Goal: Complete application form

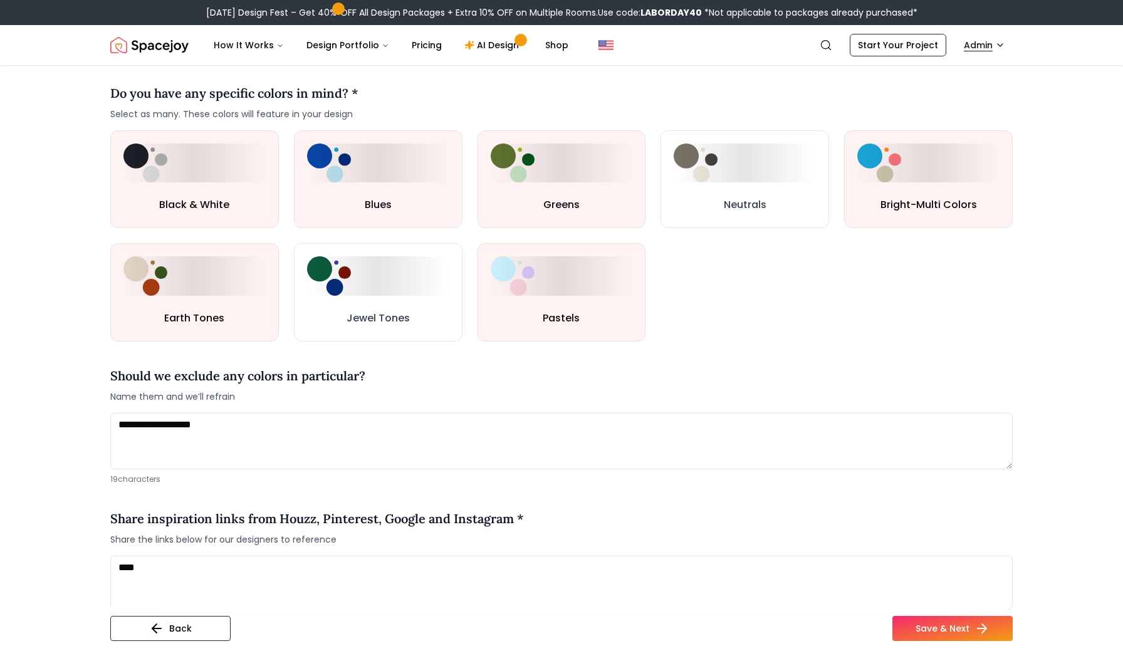
click at [995, 53] on html "[DATE] Design Fest – Get 40% OFF All Design Packages + Extra 10% OFF on Multipl…" at bounding box center [561, 586] width 1123 height 2363
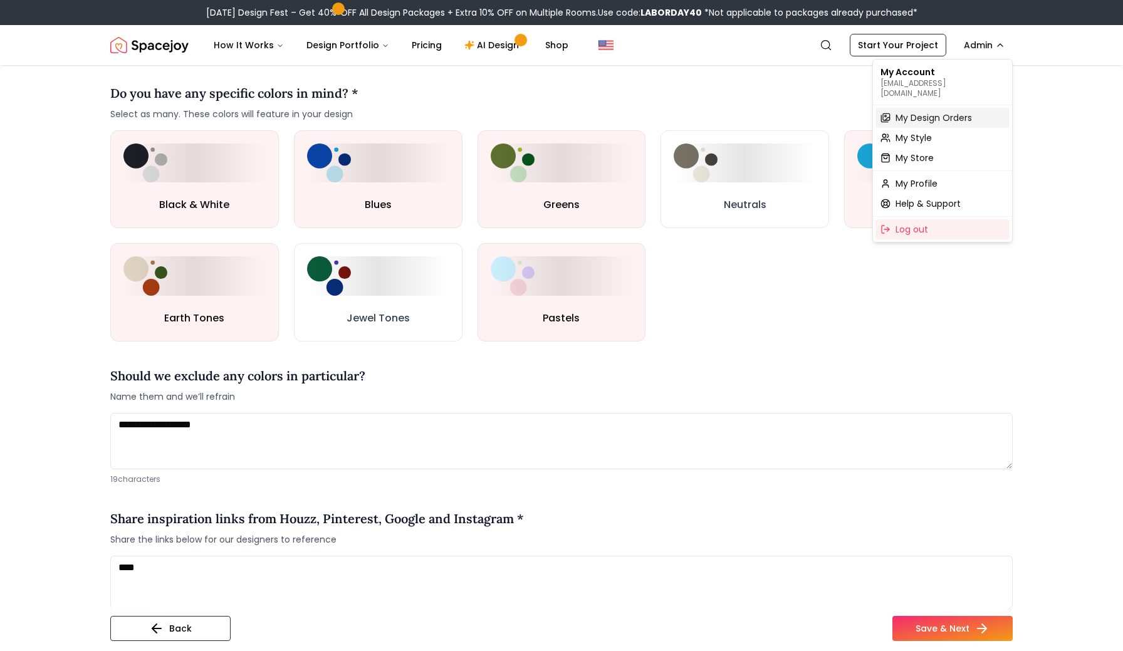
scroll to position [583, 0]
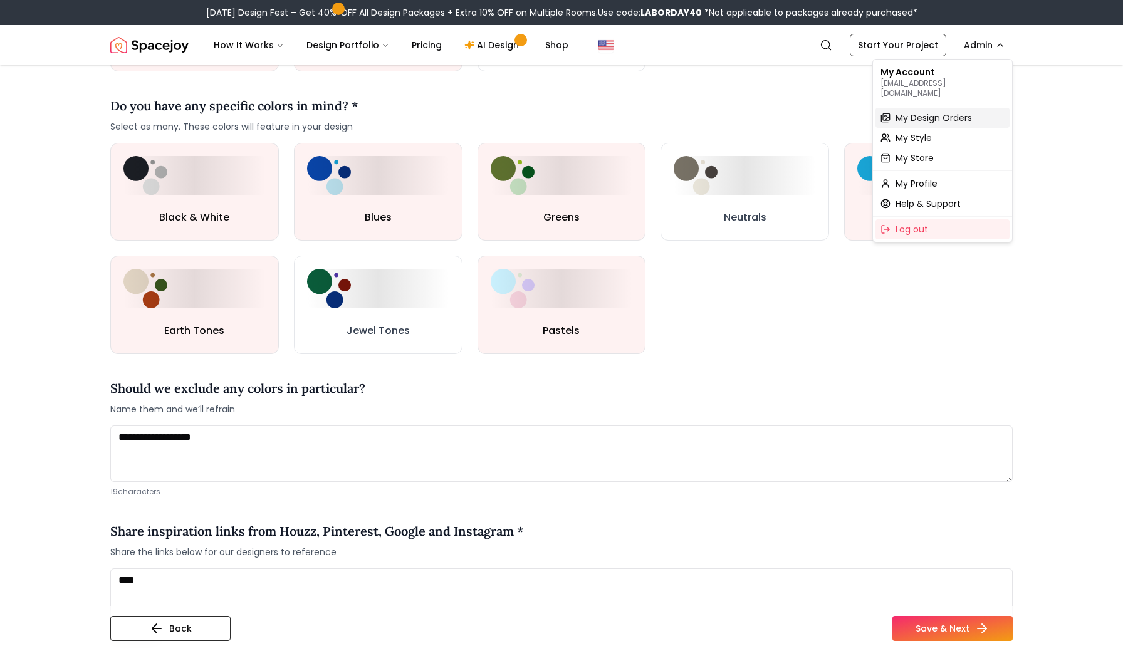
click at [916, 112] on span "My Design Orders" at bounding box center [933, 118] width 76 height 13
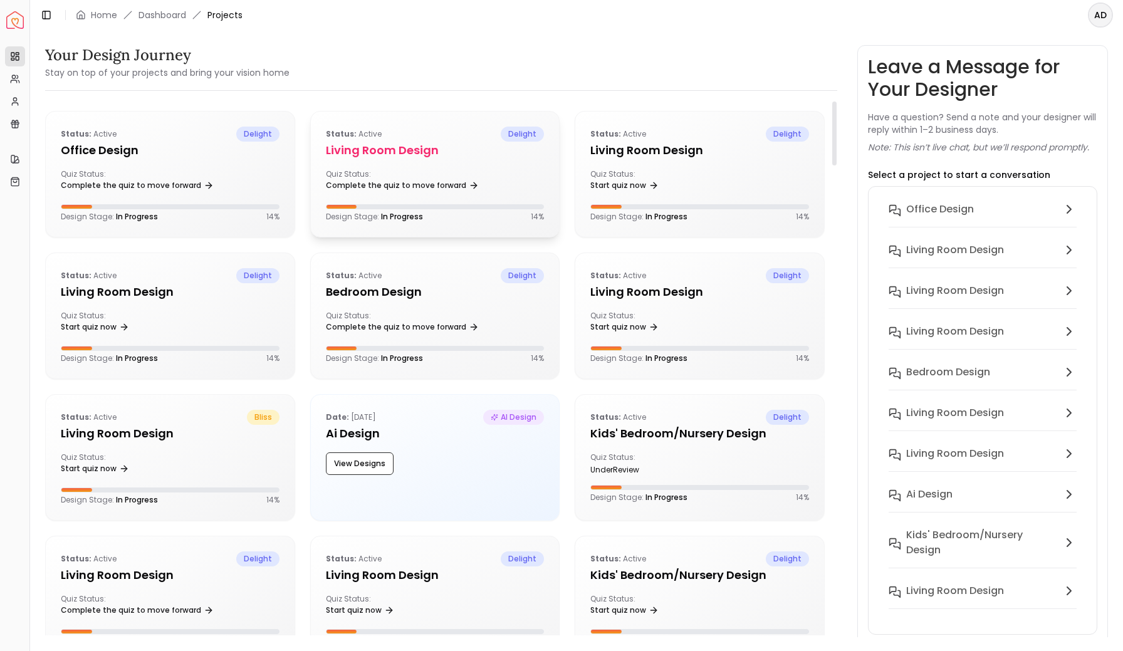
click at [423, 166] on div "Status: active delight Living Room design Quiz Status: Complete the quiz to mov…" at bounding box center [435, 174] width 249 height 125
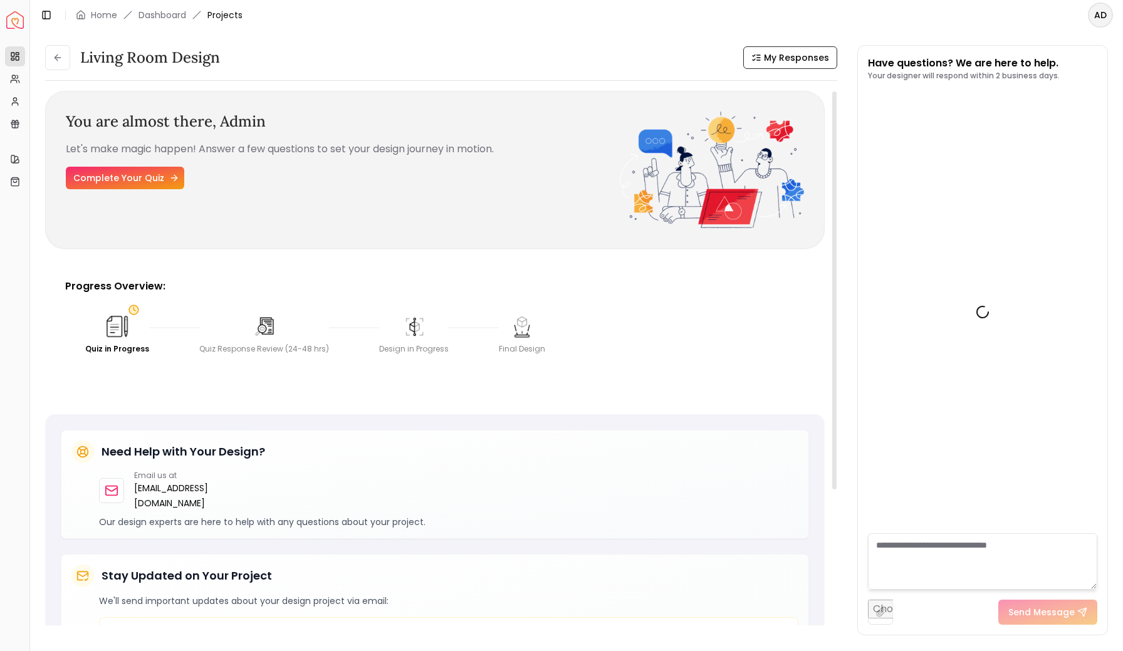
click at [137, 182] on link "Complete Your Quiz" at bounding box center [125, 178] width 118 height 23
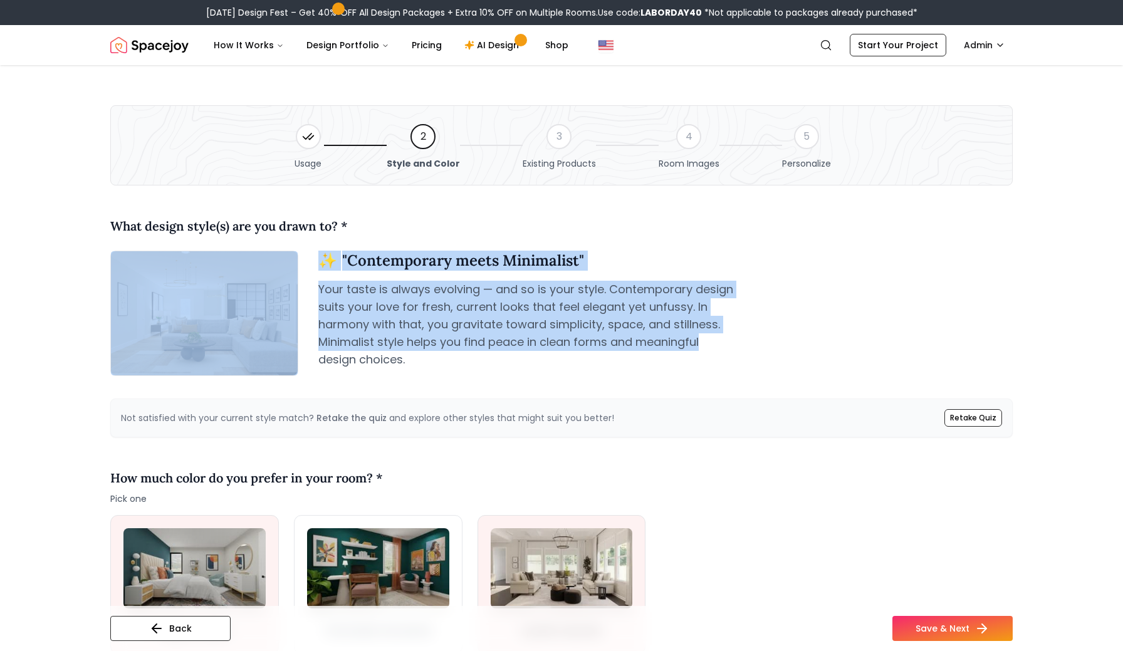
drag, startPoint x: 711, startPoint y: 346, endPoint x: 703, endPoint y: 195, distance: 151.8
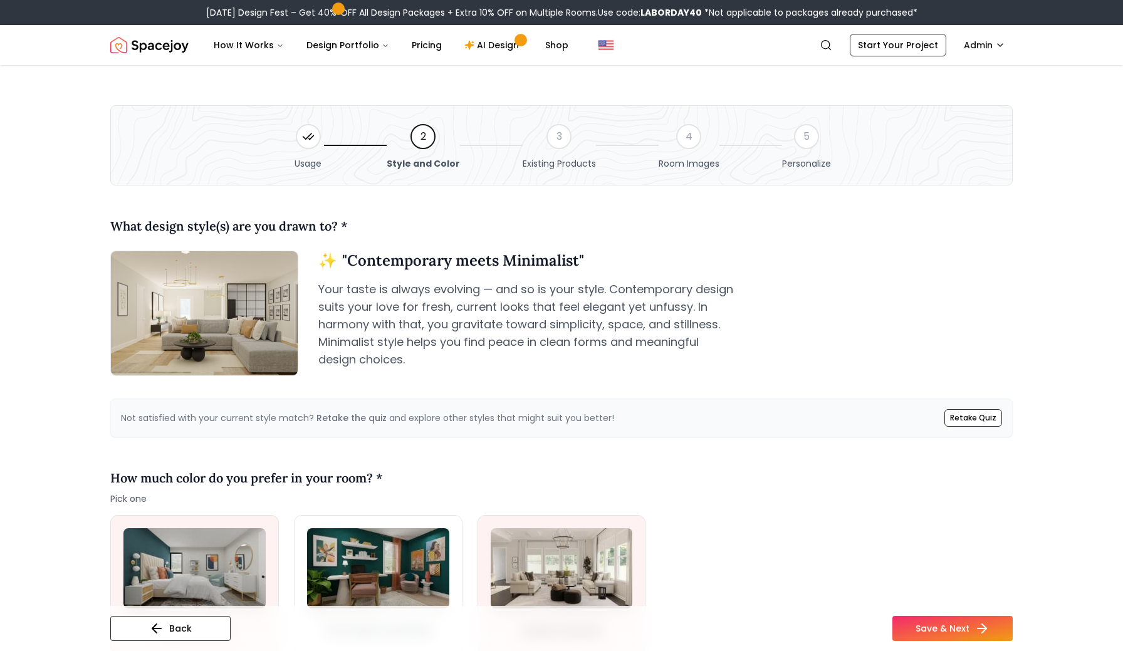
click at [745, 378] on div "✨ " Contemporary meets Minimalist " Your taste is always evolving — and so is y…" at bounding box center [665, 320] width 694 height 138
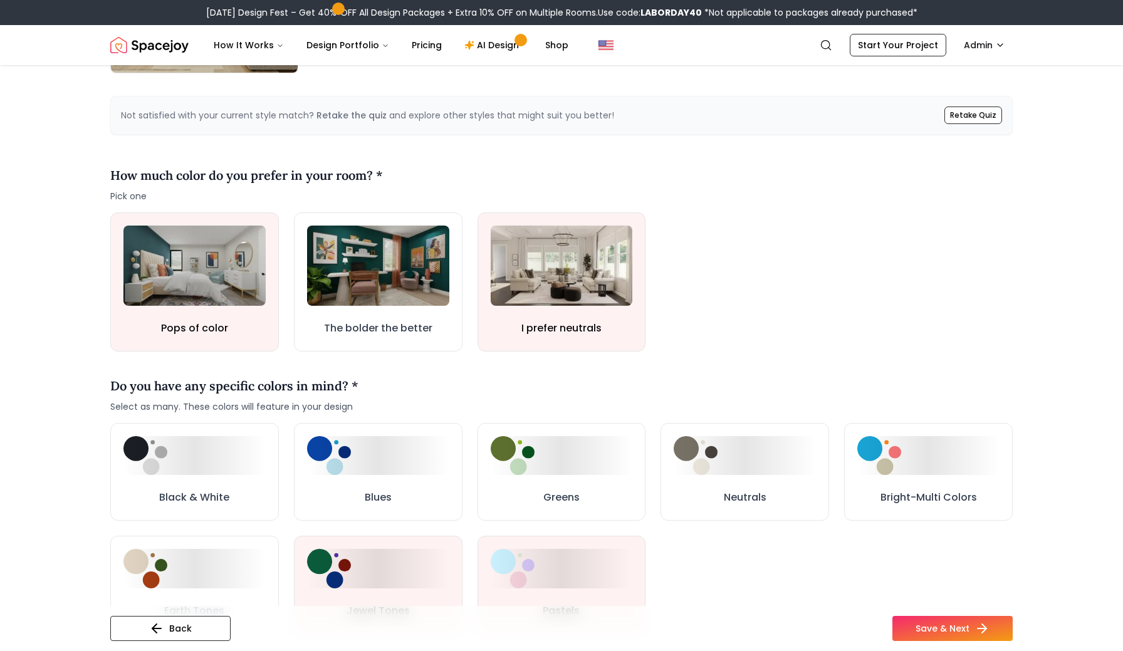
scroll to position [294, 0]
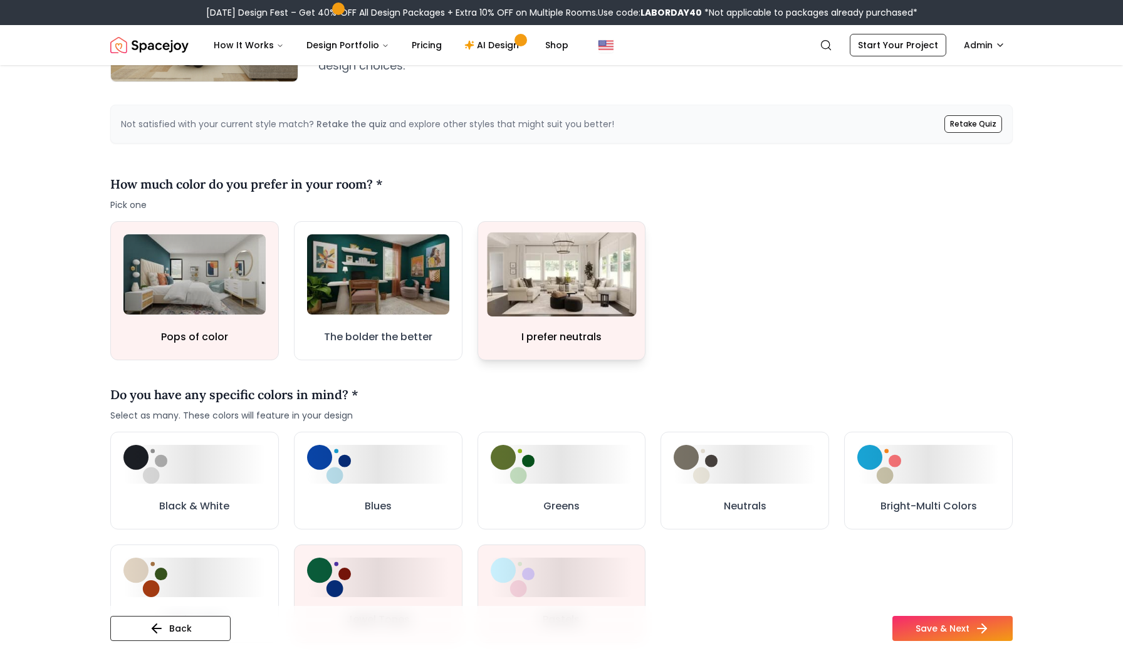
click at [584, 309] on img at bounding box center [561, 274] width 149 height 84
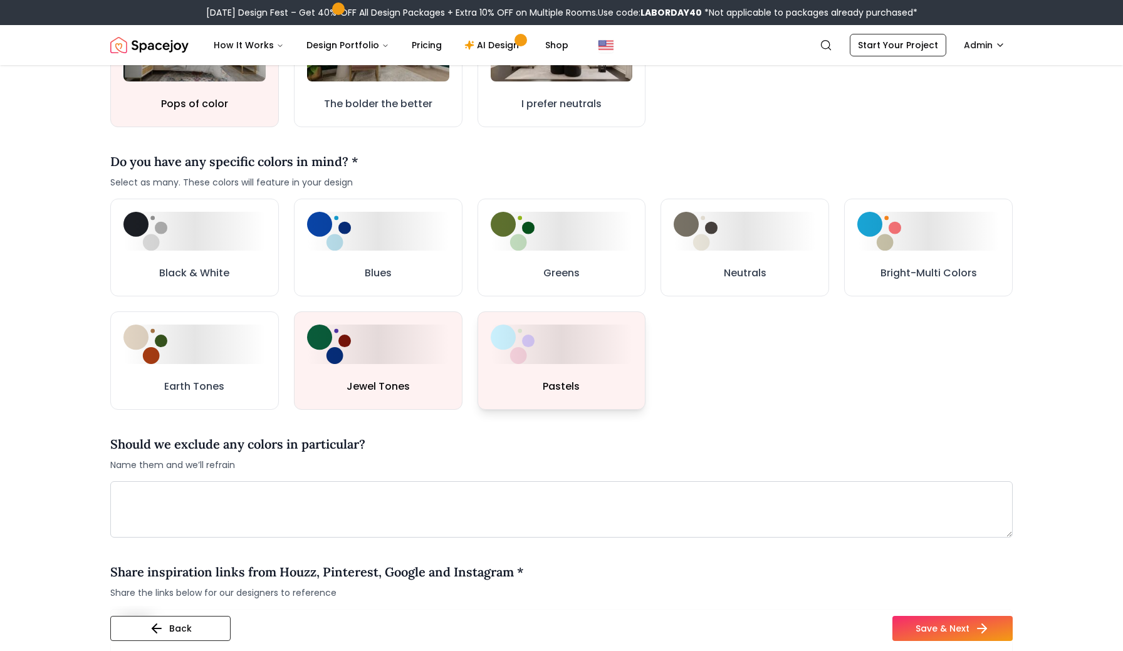
click at [618, 356] on div at bounding box center [561, 343] width 142 height 39
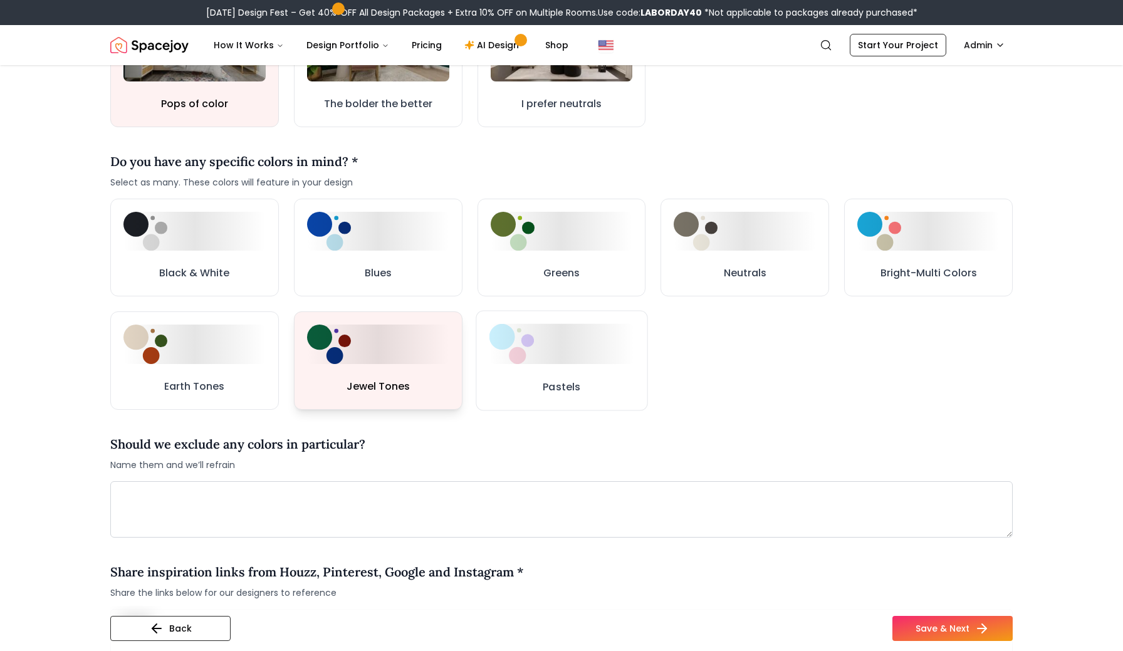
click at [389, 359] on div at bounding box center [378, 343] width 142 height 39
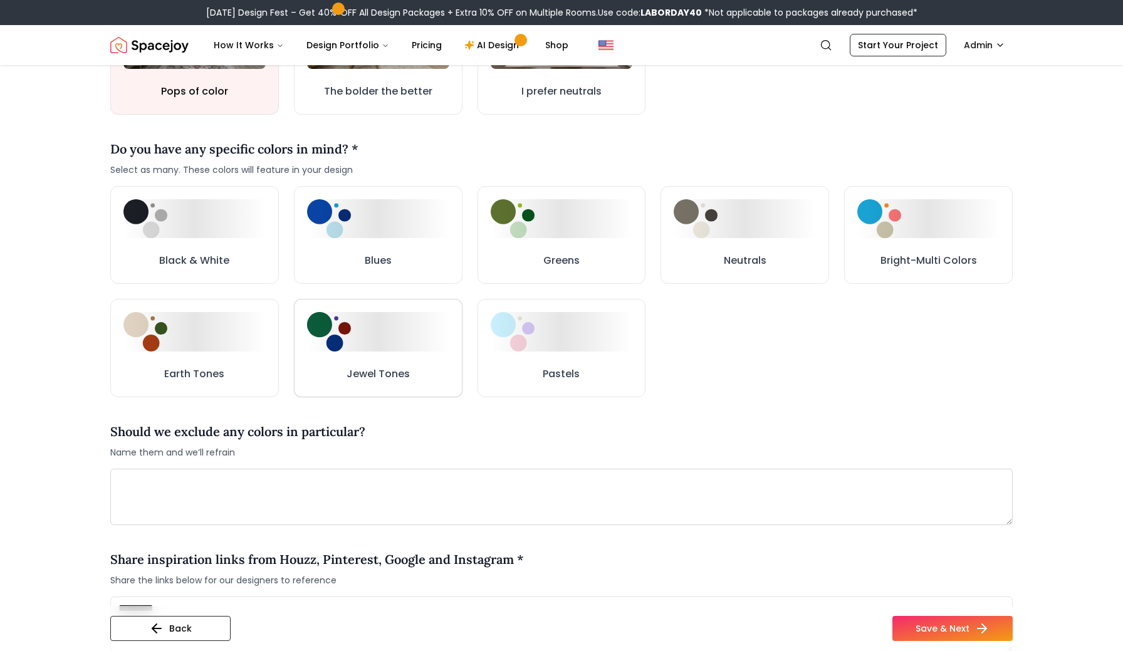
scroll to position [514, 0]
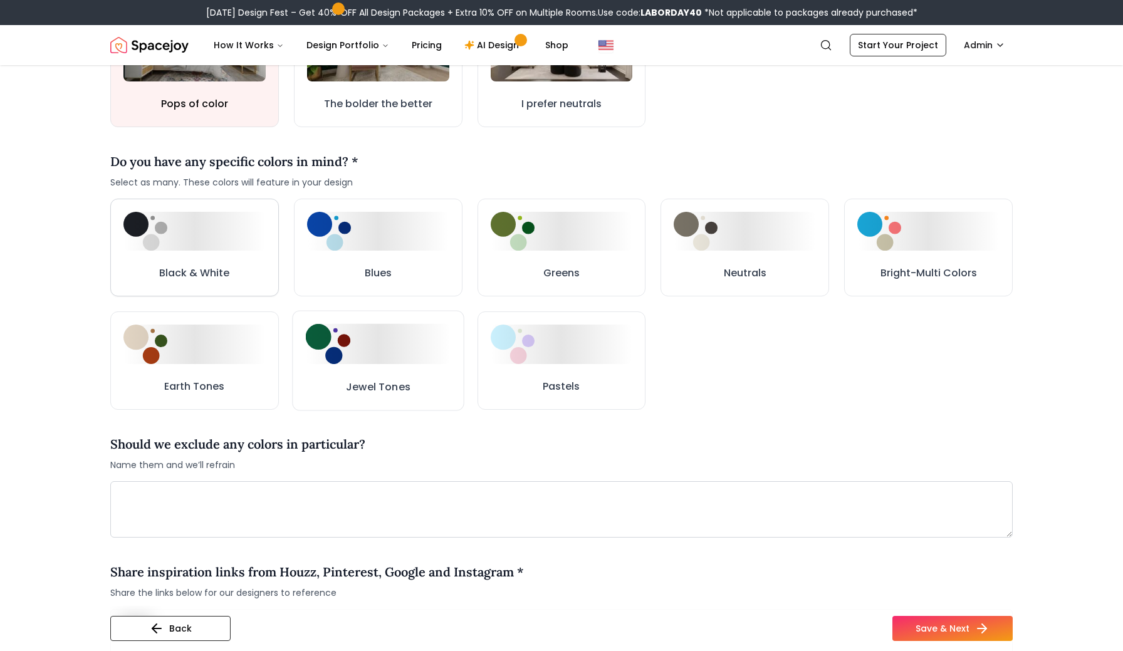
click at [187, 257] on button "Black & White" at bounding box center [194, 248] width 169 height 98
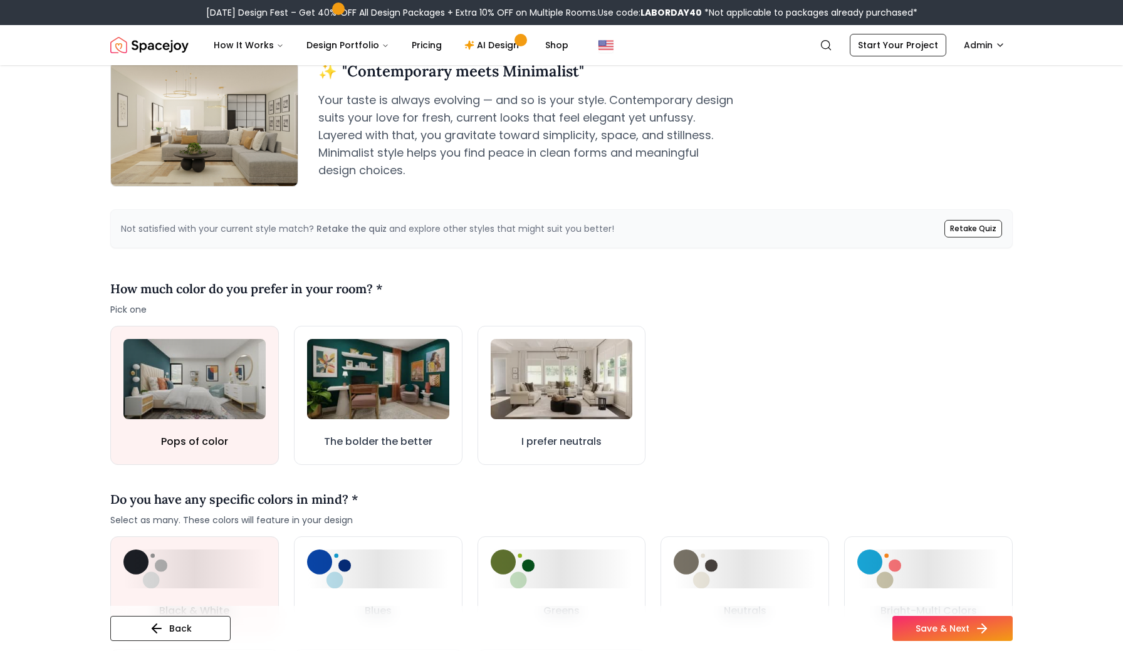
scroll to position [185, 0]
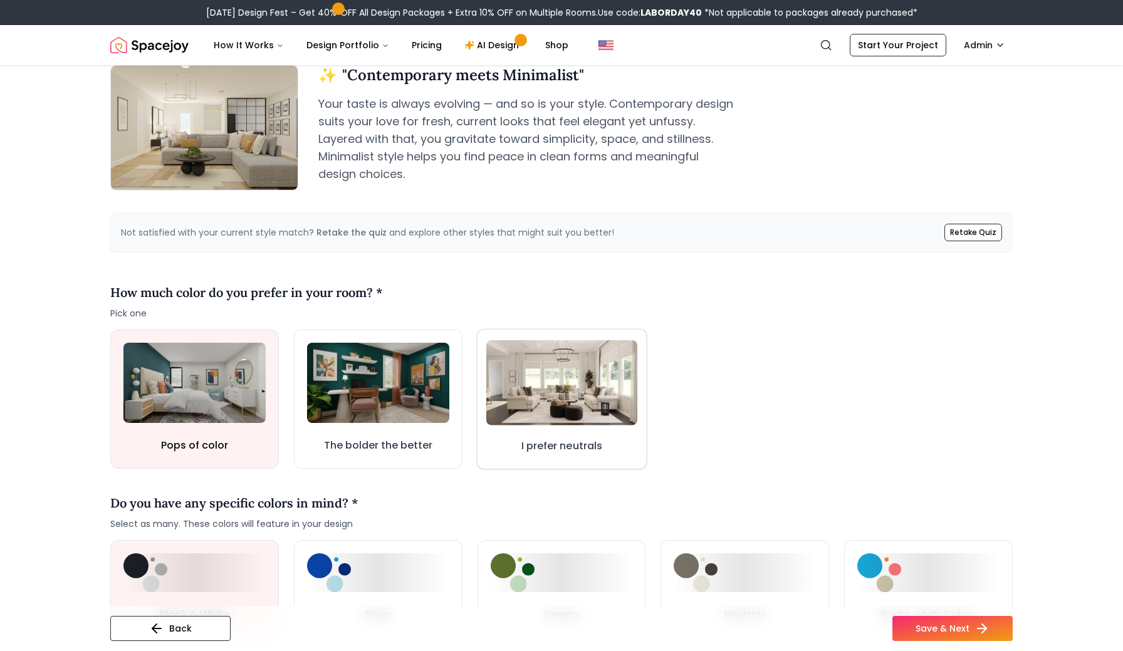
click at [560, 372] on img at bounding box center [561, 382] width 151 height 85
click at [589, 405] on img at bounding box center [561, 382] width 150 height 85
click at [593, 438] on h3 "I prefer neutrals" at bounding box center [562, 446] width 82 height 16
click at [588, 437] on h3 "I prefer neutrals" at bounding box center [561, 444] width 81 height 15
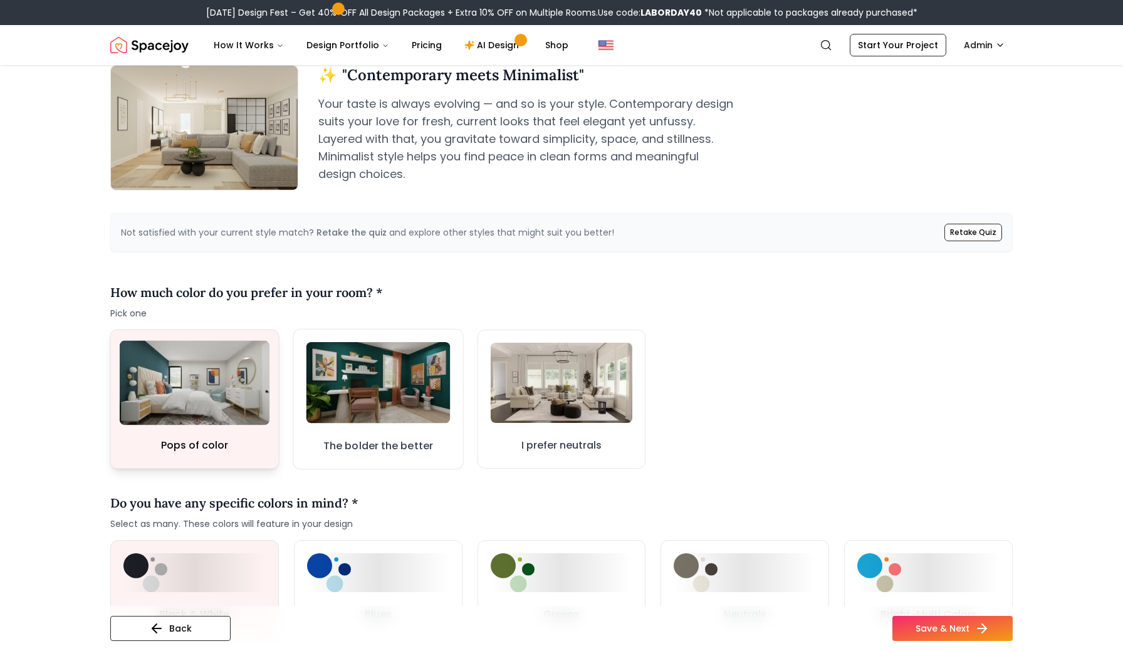
click at [237, 385] on img at bounding box center [195, 382] width 150 height 85
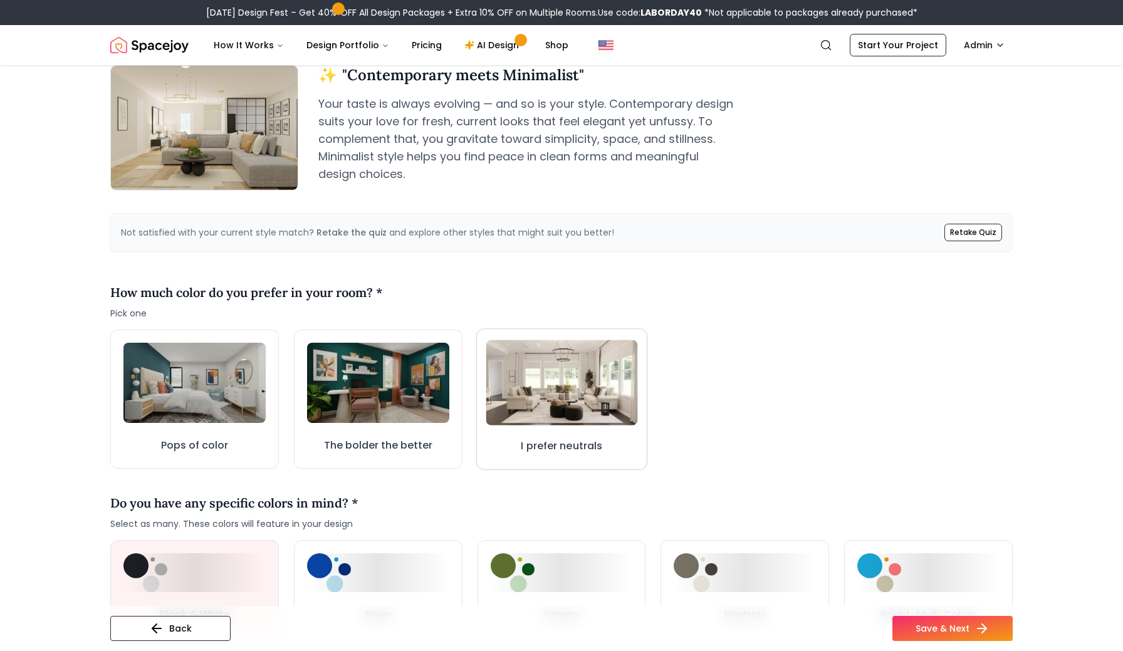
click at [586, 412] on img at bounding box center [561, 382] width 152 height 85
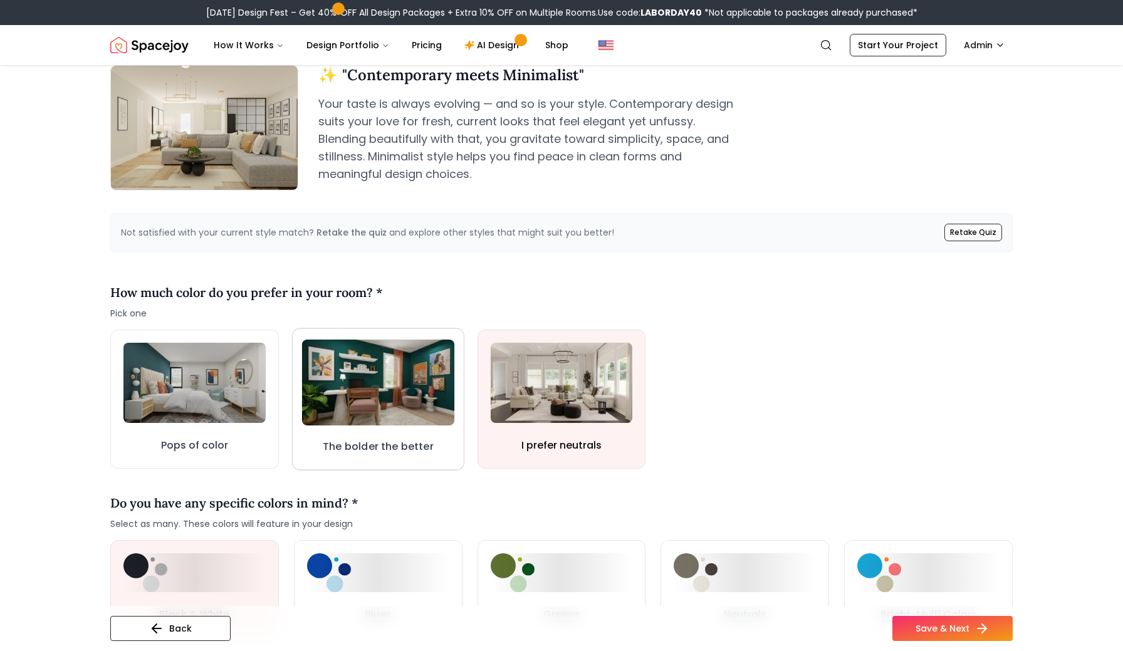
click at [413, 398] on img at bounding box center [378, 383] width 152 height 86
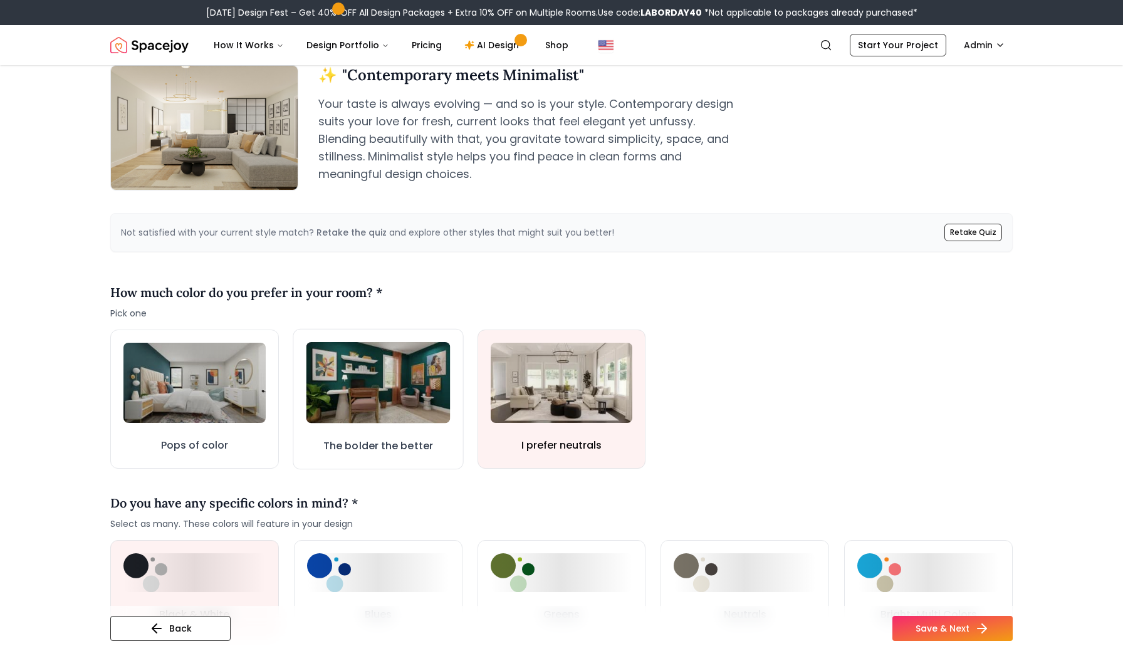
click at [475, 433] on div "Pops of color The bolder the better I prefer neutrals" at bounding box center [561, 398] width 902 height 139
click at [500, 437] on button "I prefer neutrals" at bounding box center [561, 399] width 170 height 140
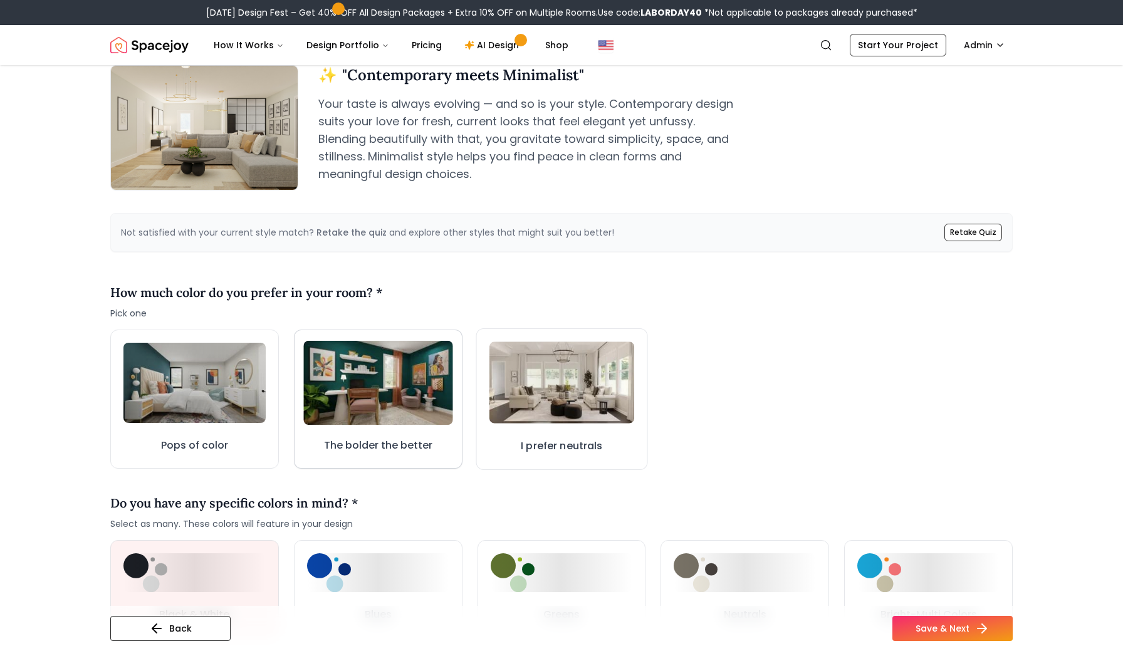
click at [410, 420] on img at bounding box center [377, 383] width 149 height 84
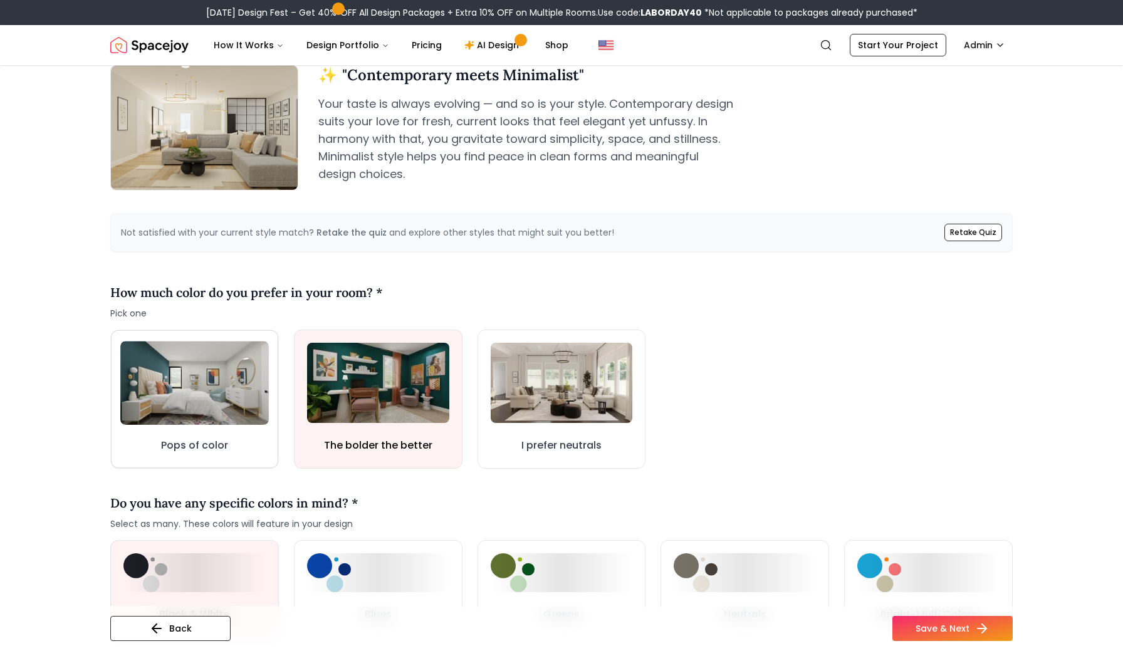
click at [239, 390] on img at bounding box center [194, 382] width 148 height 83
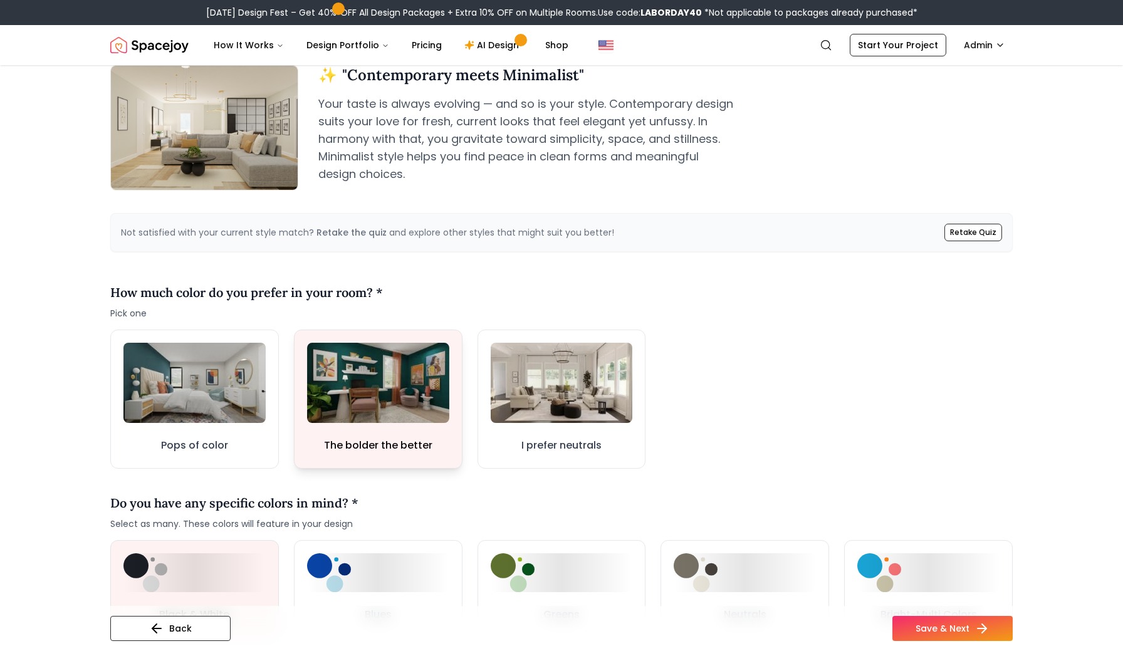
click at [334, 431] on button "The bolder the better" at bounding box center [378, 398] width 169 height 139
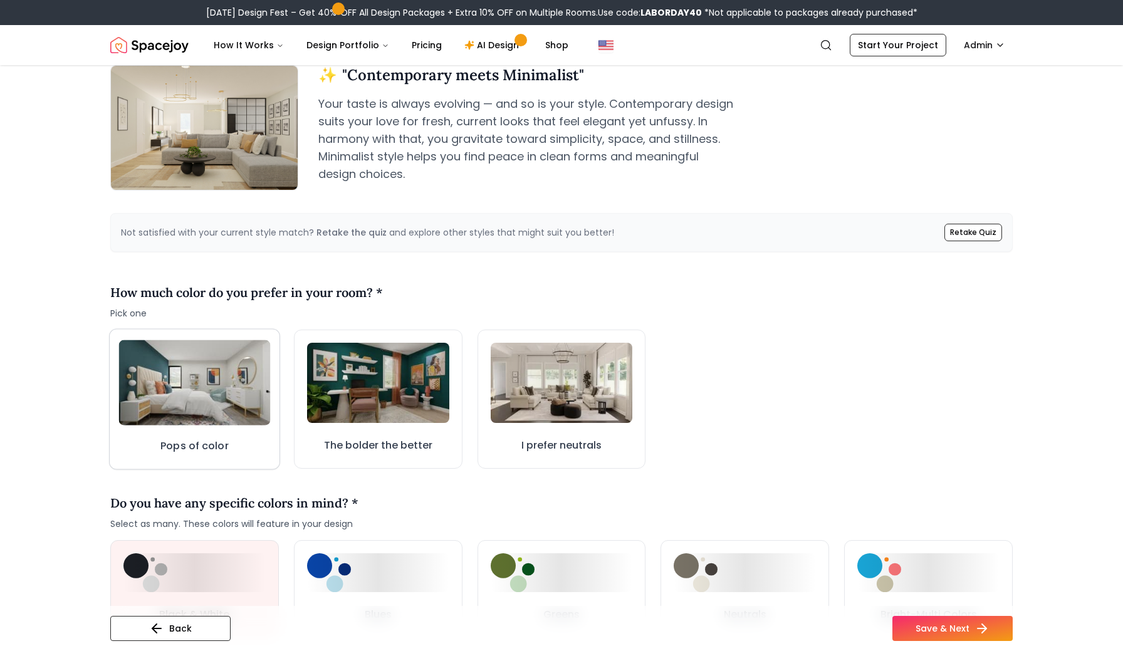
click at [241, 417] on img at bounding box center [195, 382] width 152 height 85
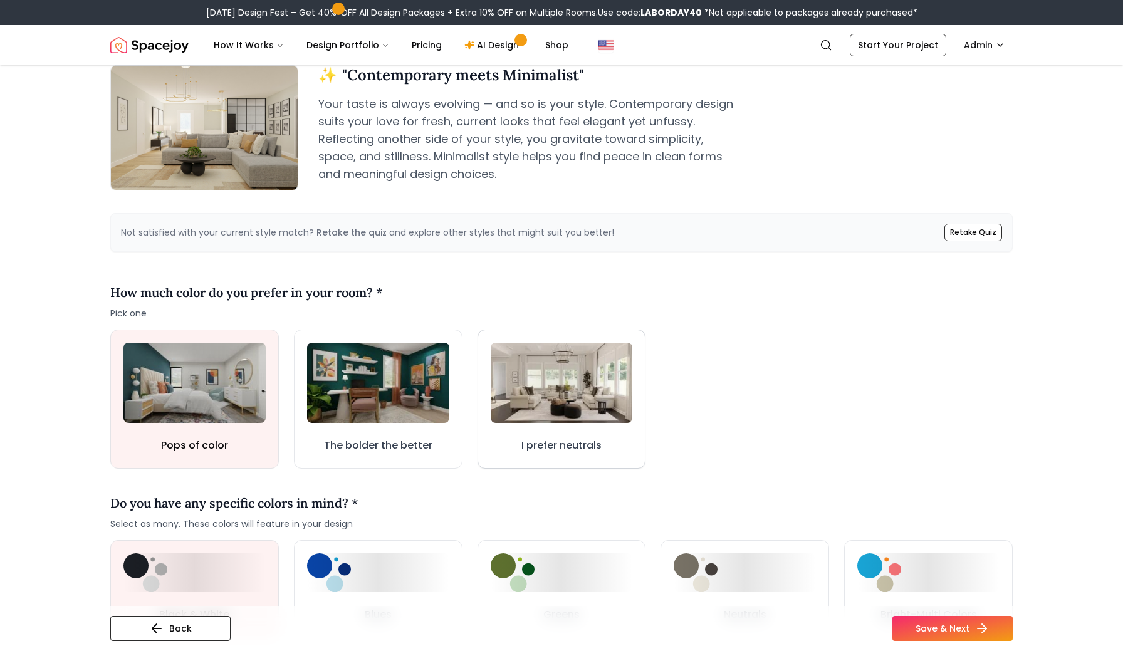
click at [579, 428] on button "I prefer neutrals" at bounding box center [561, 398] width 169 height 139
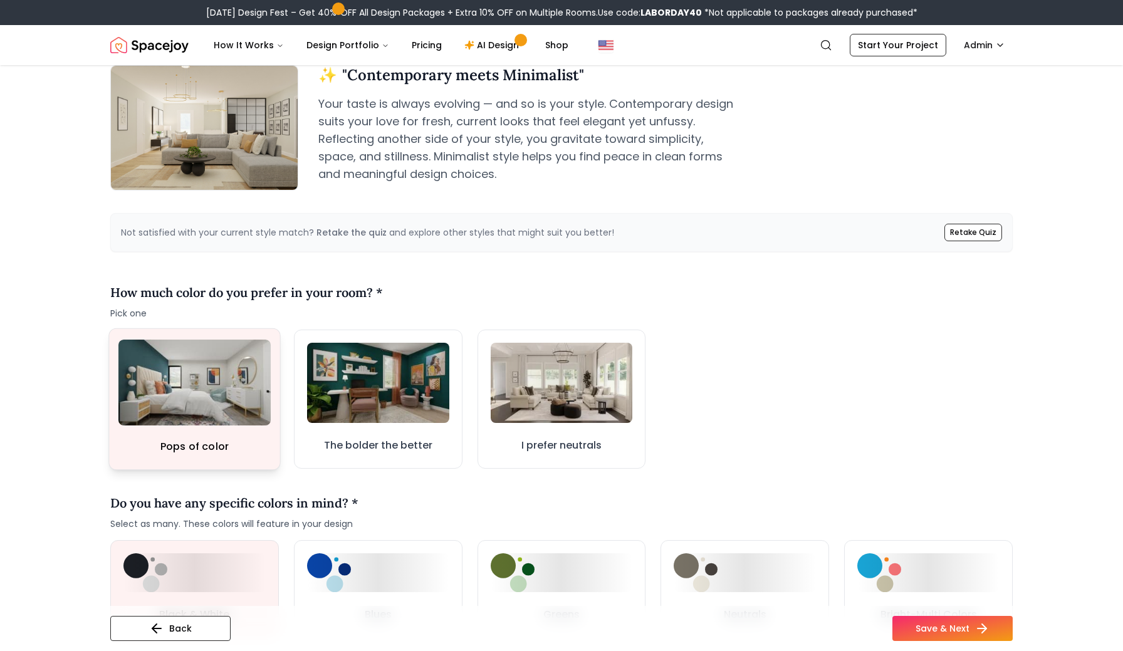
click at [216, 392] on img at bounding box center [194, 383] width 152 height 86
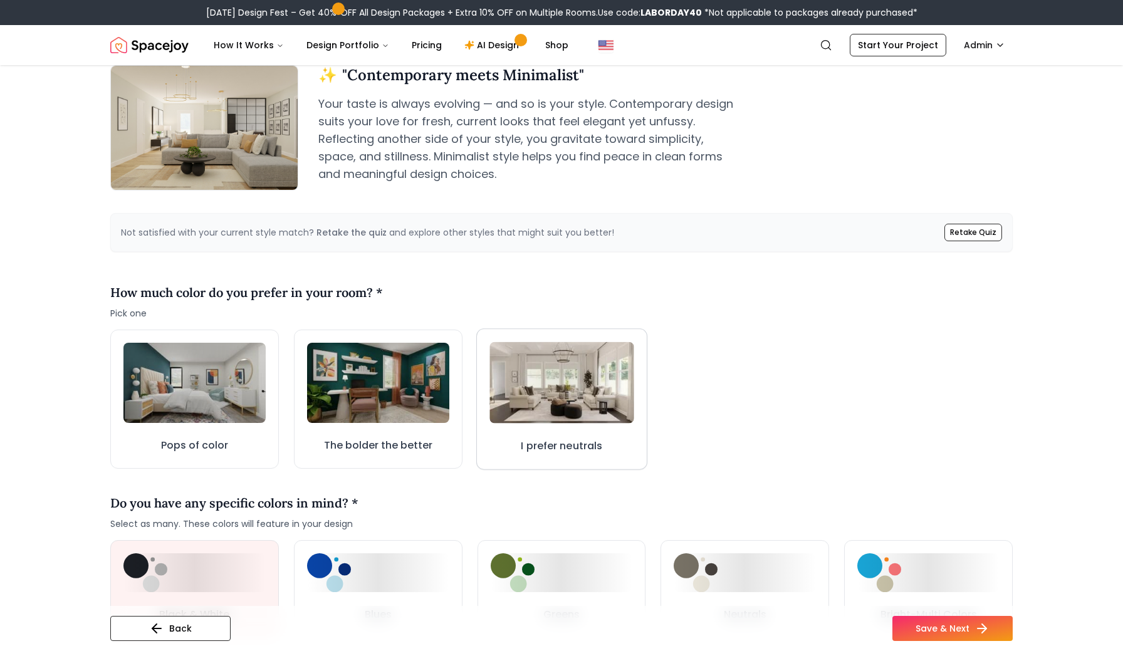
click at [563, 463] on button "I prefer neutrals" at bounding box center [561, 398] width 171 height 141
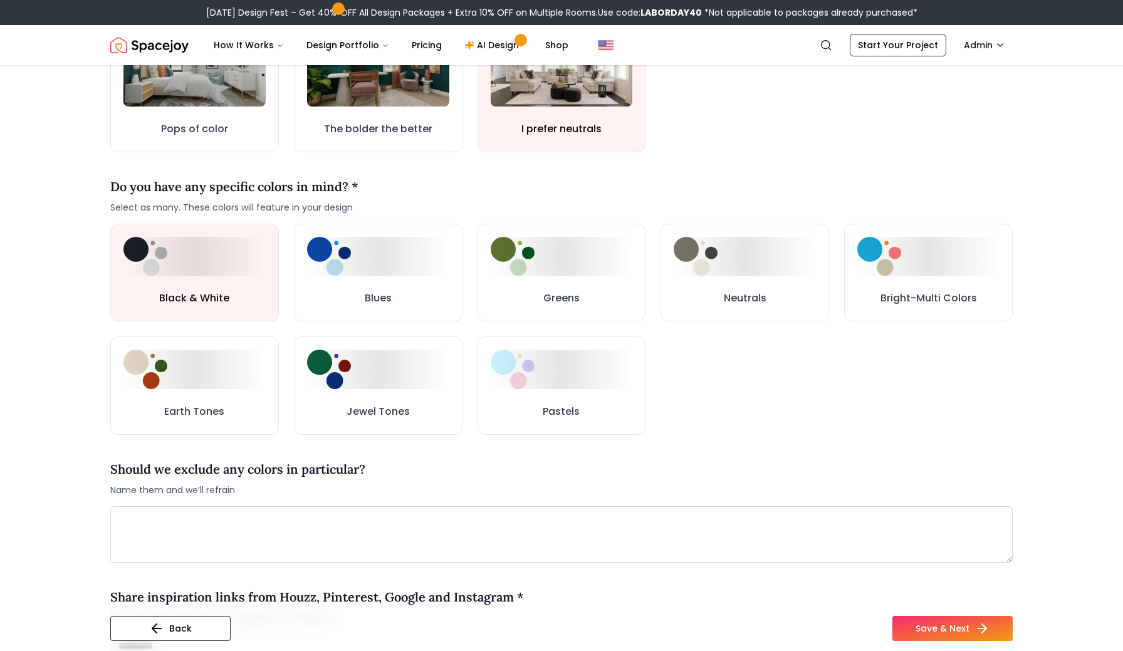
scroll to position [498, 0]
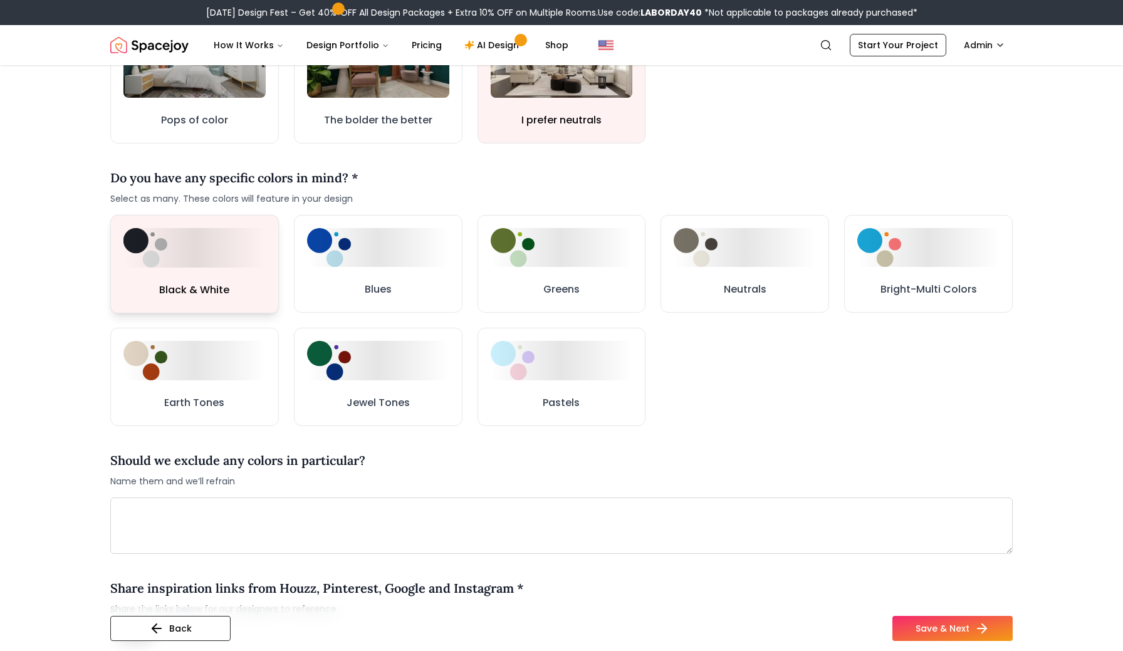
click at [222, 274] on button "Black & White" at bounding box center [194, 264] width 169 height 98
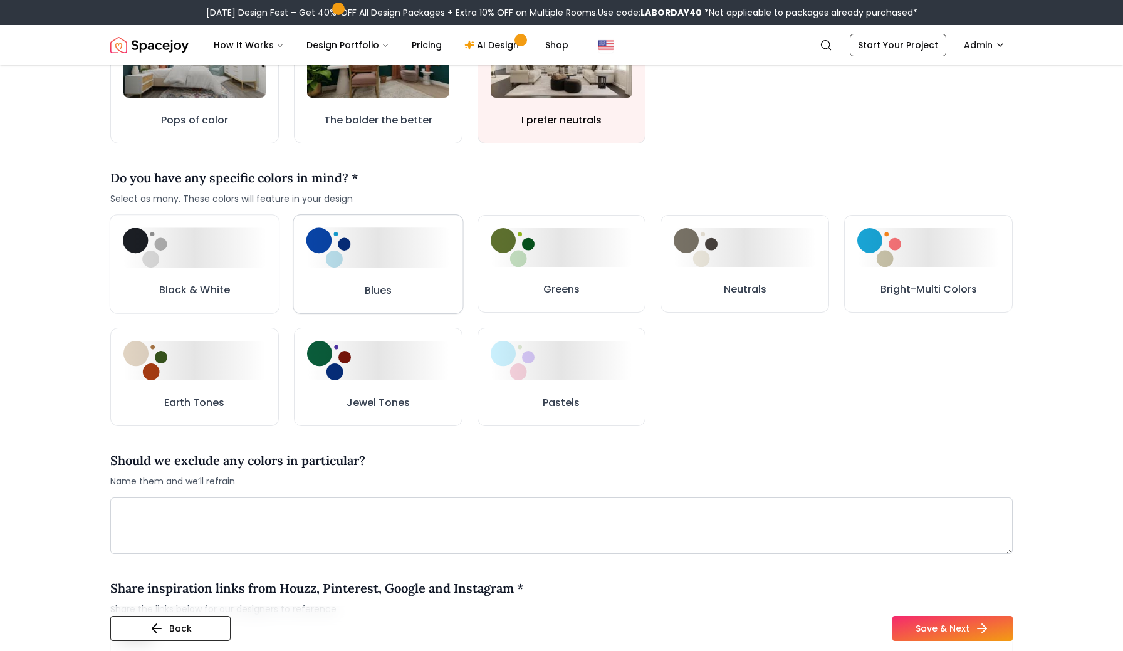
click at [405, 269] on button "Blues" at bounding box center [378, 263] width 170 height 99
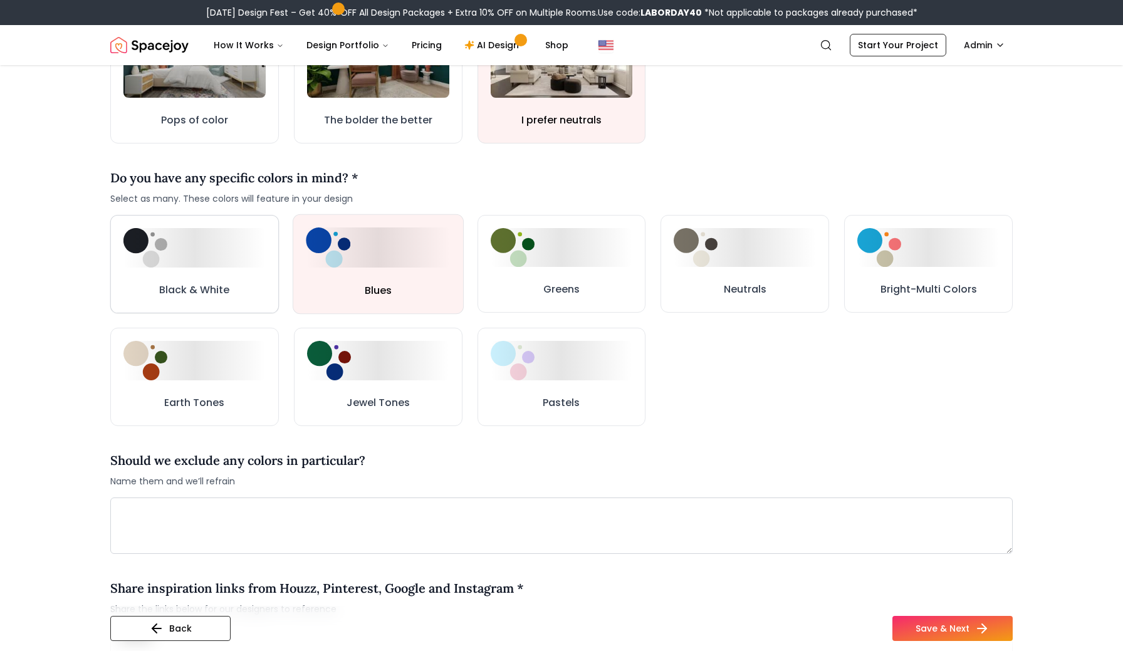
click at [260, 272] on button "Black & White" at bounding box center [194, 264] width 169 height 98
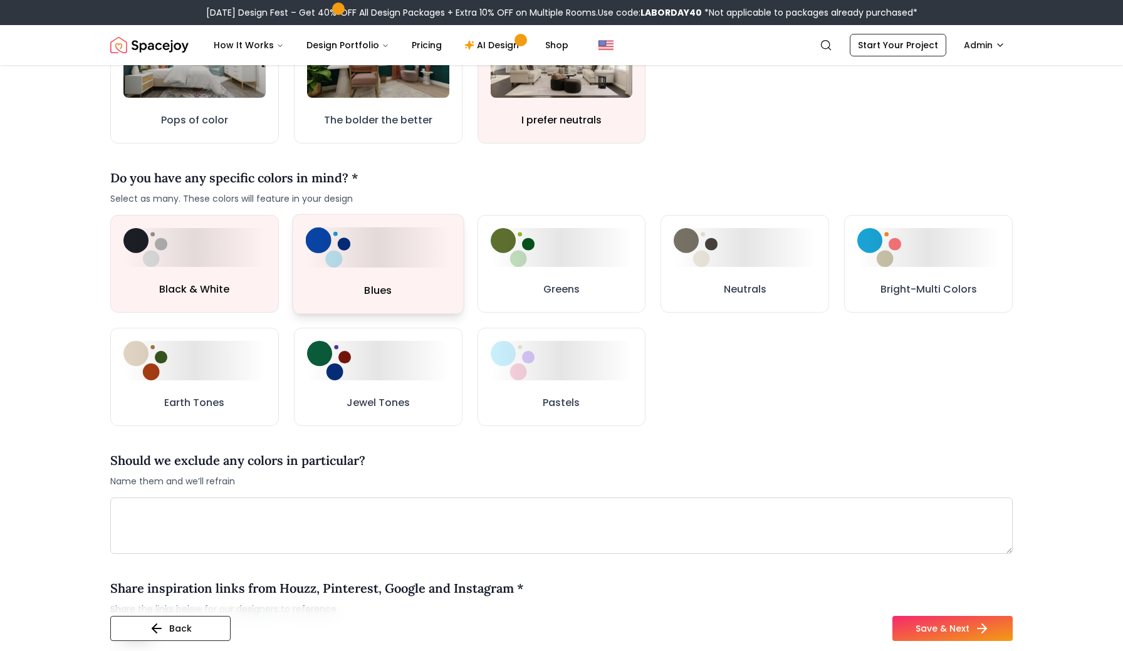
click at [380, 281] on button "Blues" at bounding box center [378, 264] width 172 height 100
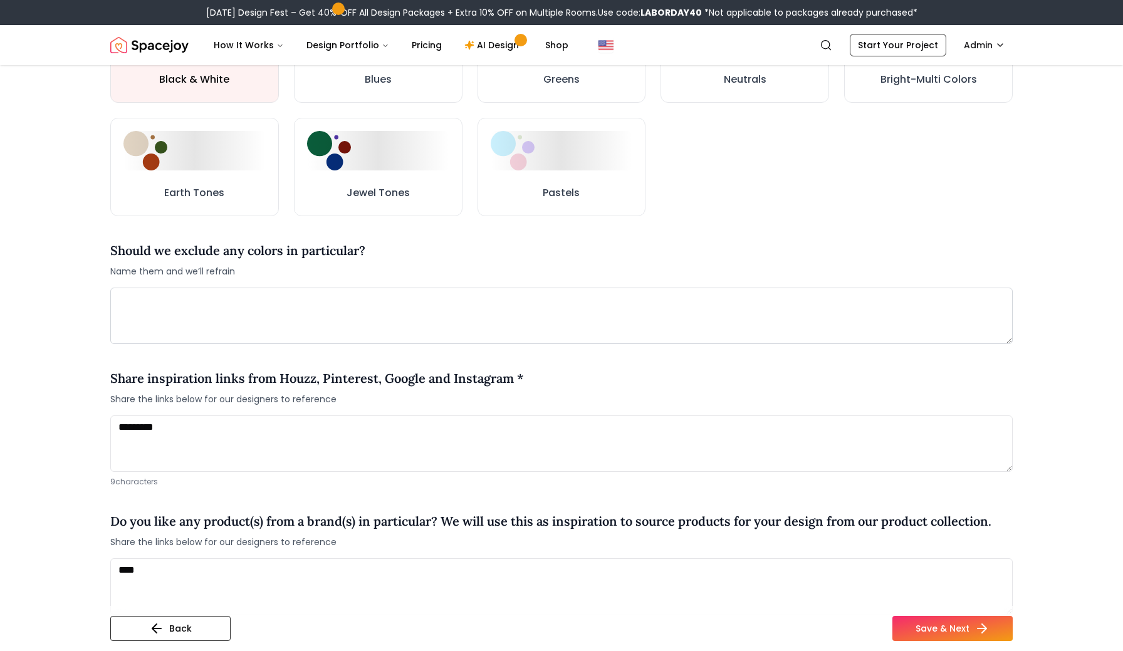
scroll to position [725, 0]
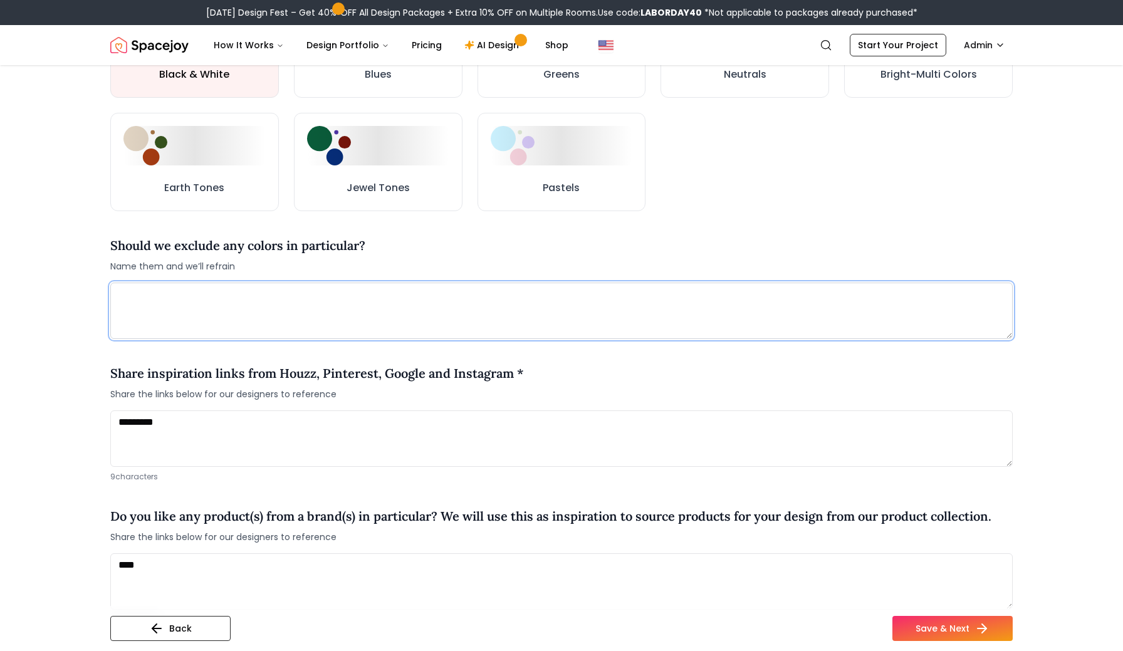
click at [402, 314] on textarea at bounding box center [561, 311] width 902 height 56
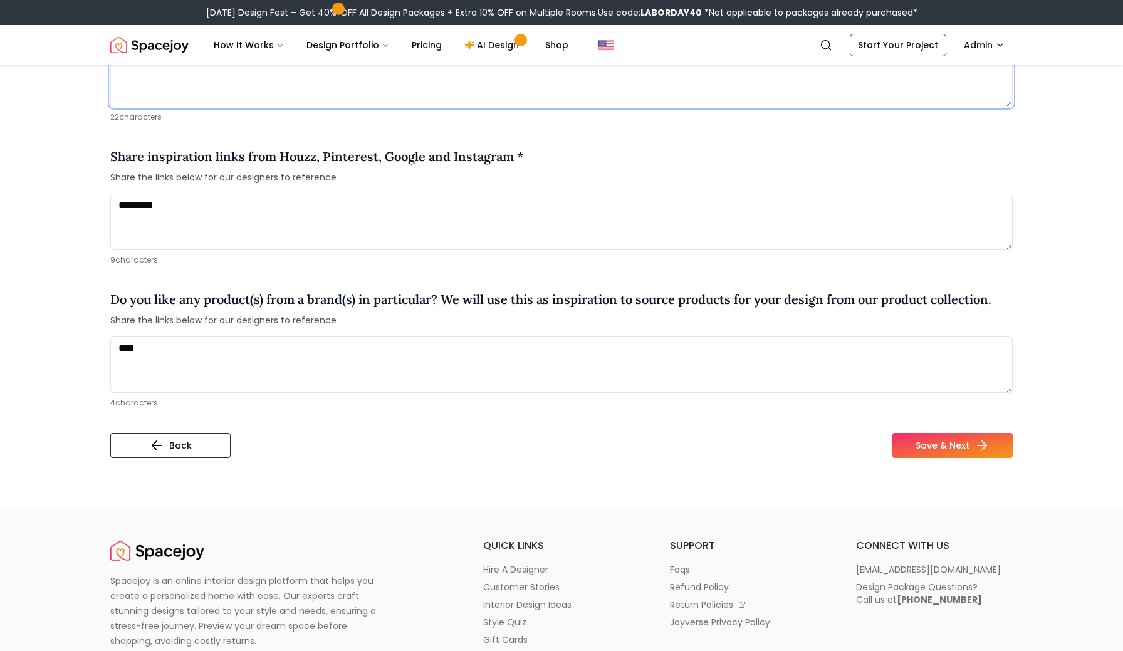
scroll to position [979, 0]
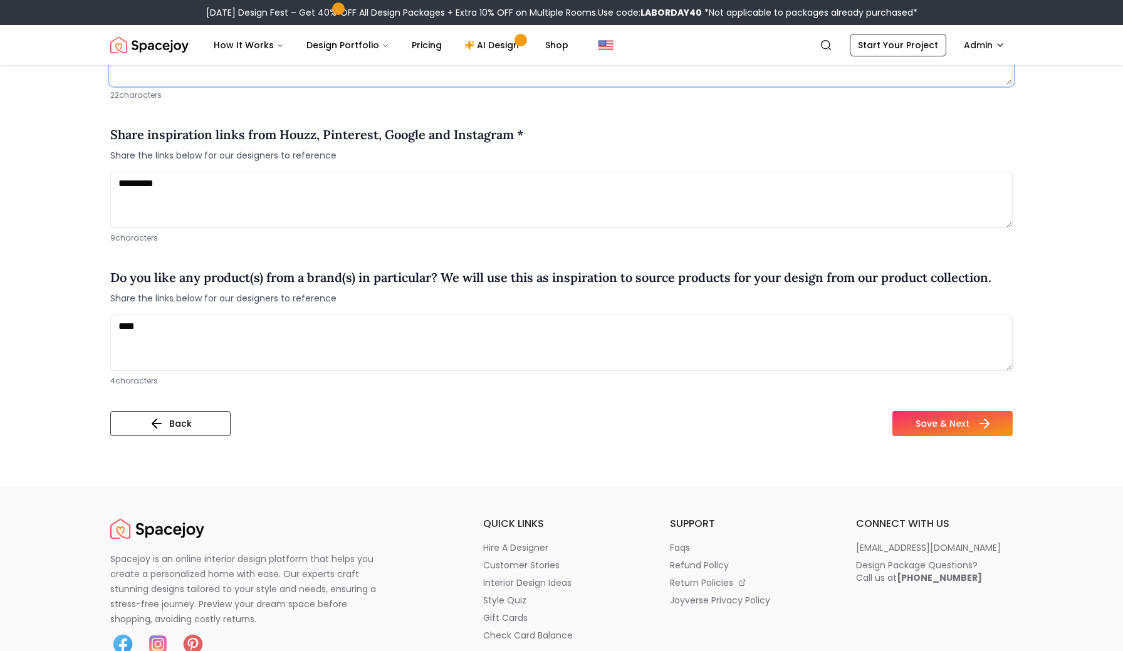
type textarea "**********"
click at [938, 423] on button "Save & Next" at bounding box center [952, 423] width 120 height 25
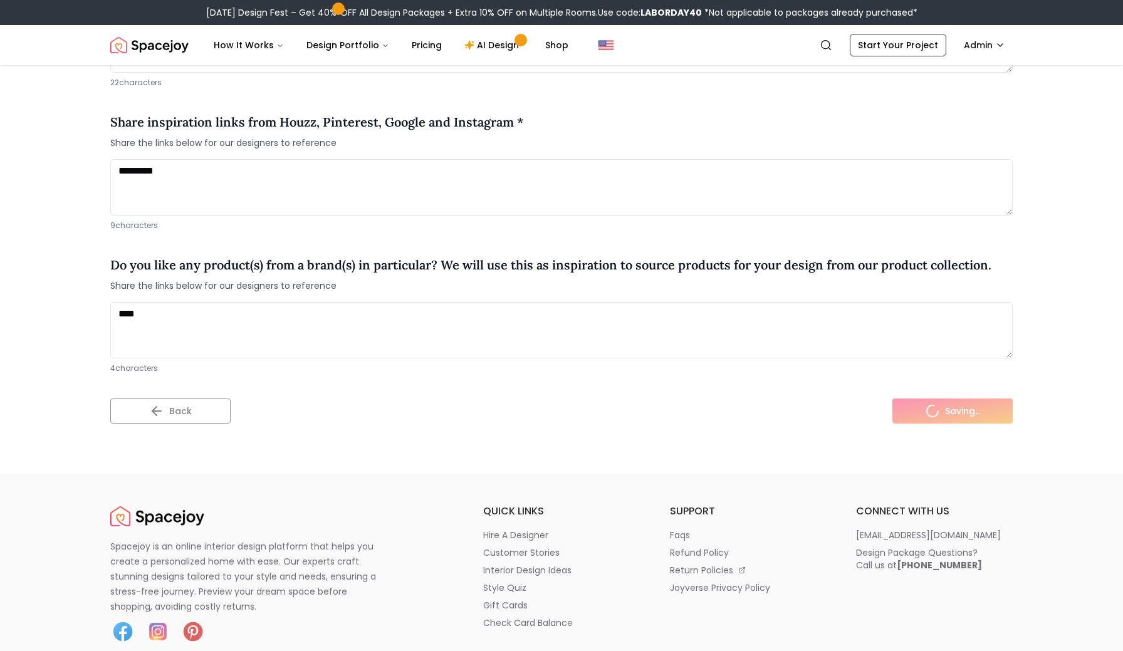
scroll to position [967, 0]
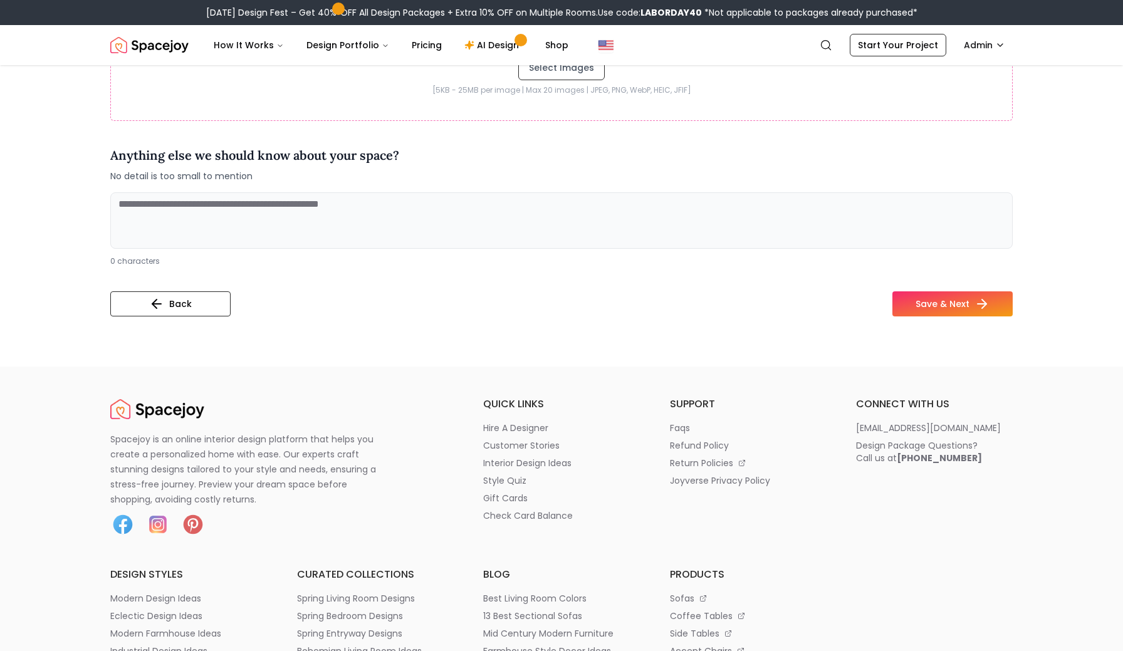
scroll to position [470, 0]
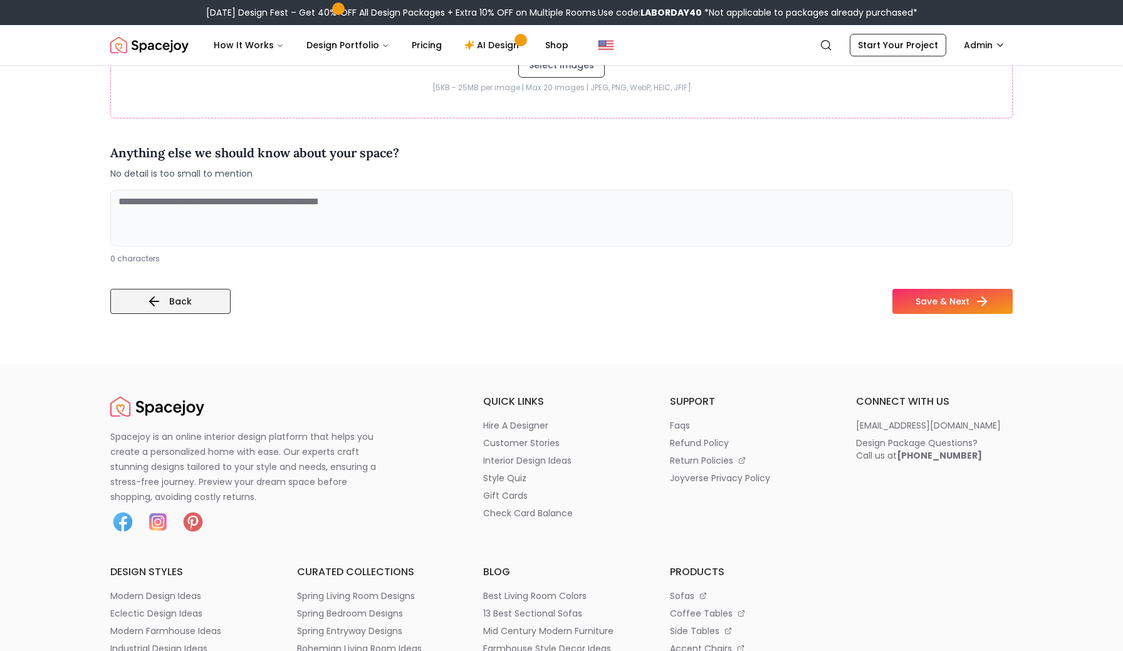
click at [209, 298] on button "Back" at bounding box center [170, 301] width 120 height 25
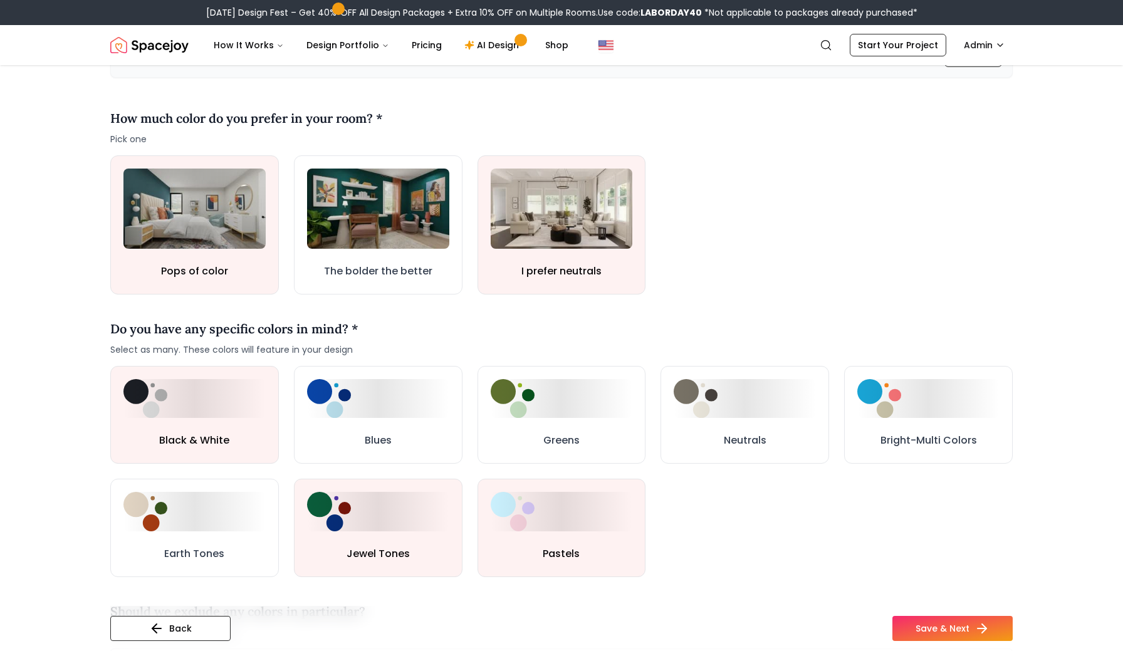
scroll to position [350, 0]
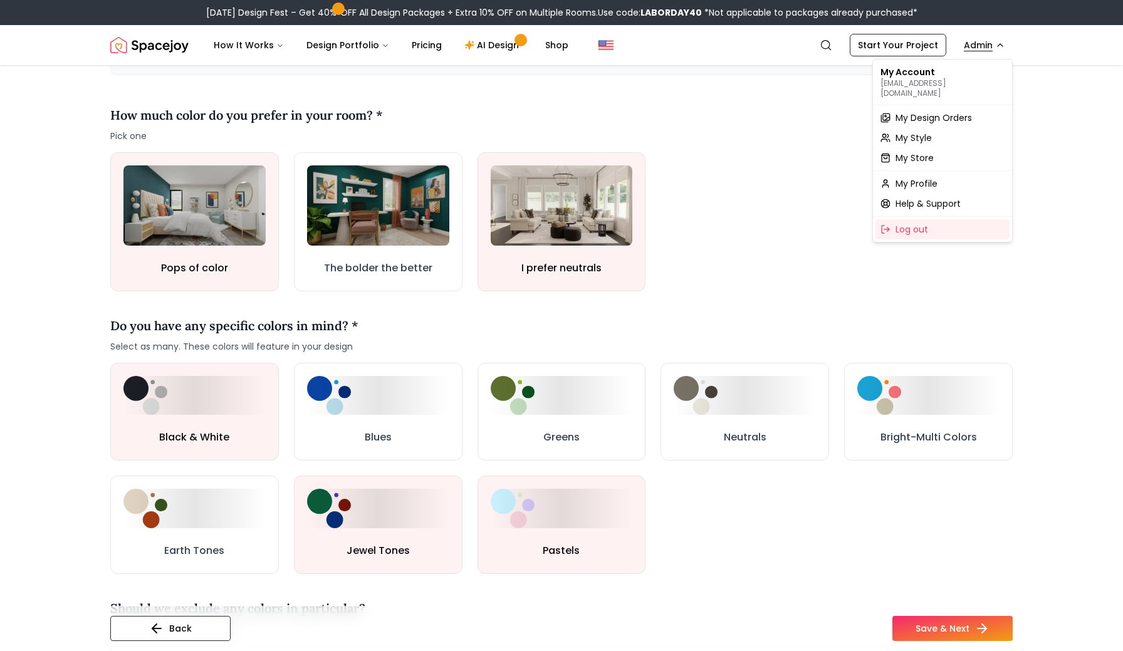
click at [928, 112] on span "My Design Orders" at bounding box center [933, 118] width 76 height 13
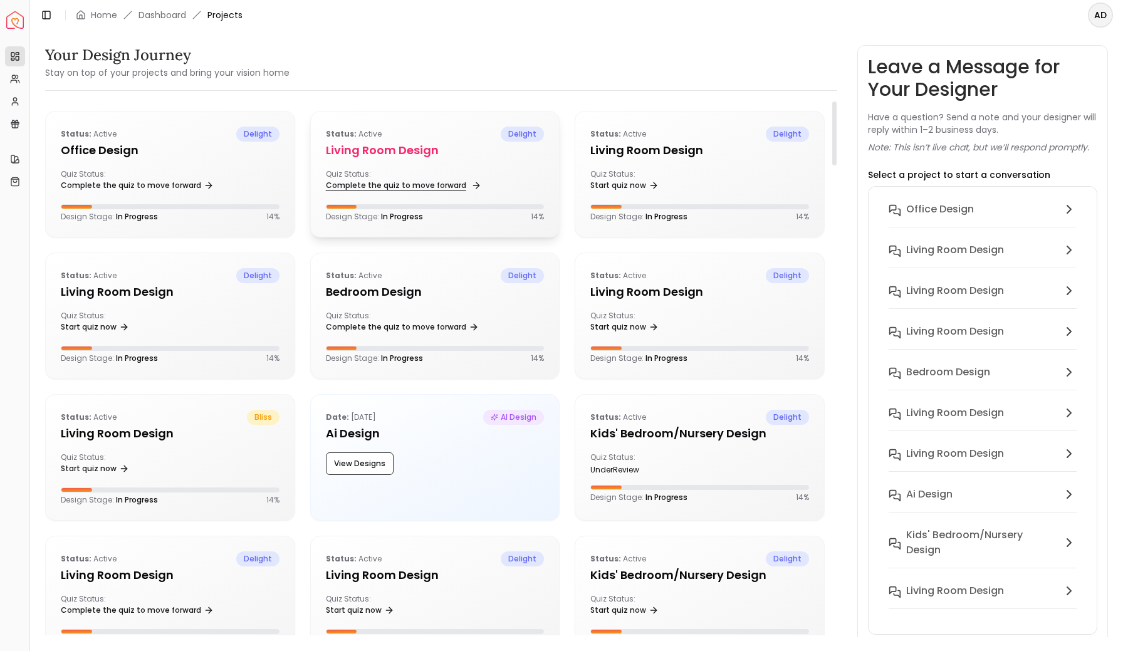
click at [427, 189] on link "Complete the quiz to move forward" at bounding box center [402, 186] width 153 height 18
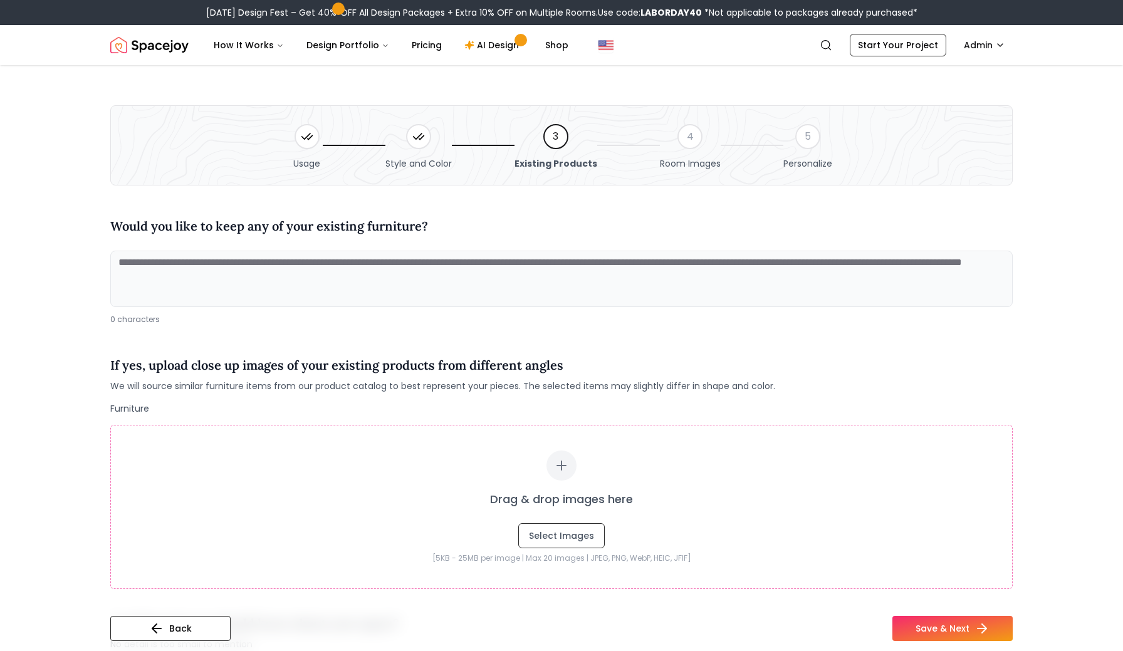
click at [427, 148] on div "Style and Color" at bounding box center [418, 145] width 66 height 49
click at [182, 625] on button "Back" at bounding box center [170, 628] width 120 height 25
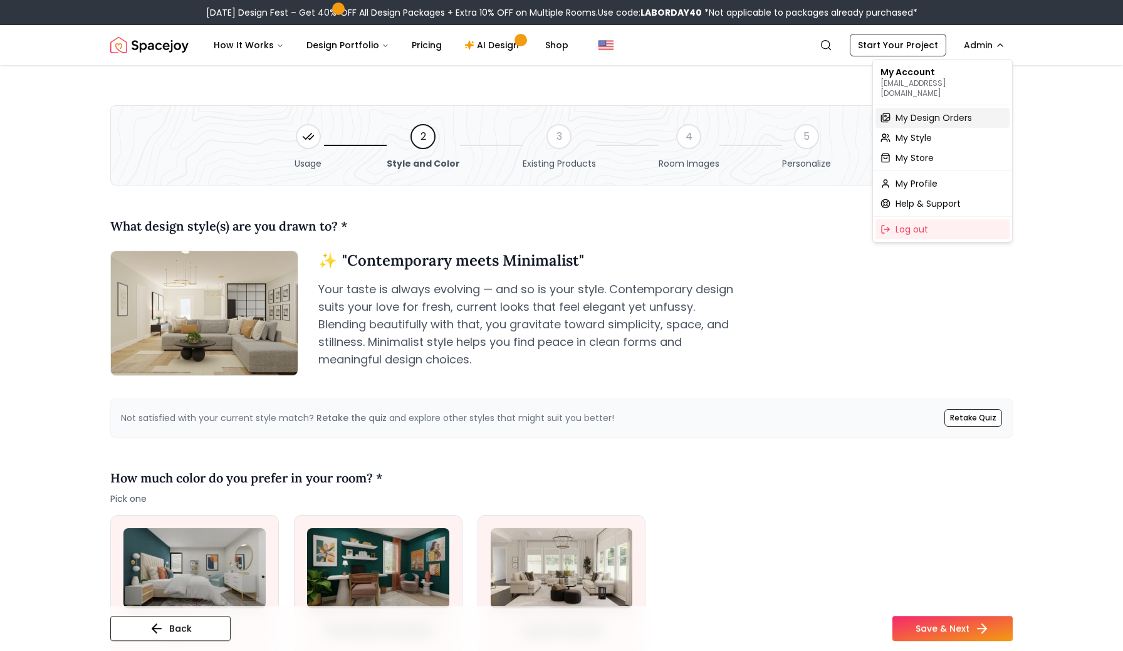
click at [925, 112] on span "My Design Orders" at bounding box center [933, 118] width 76 height 13
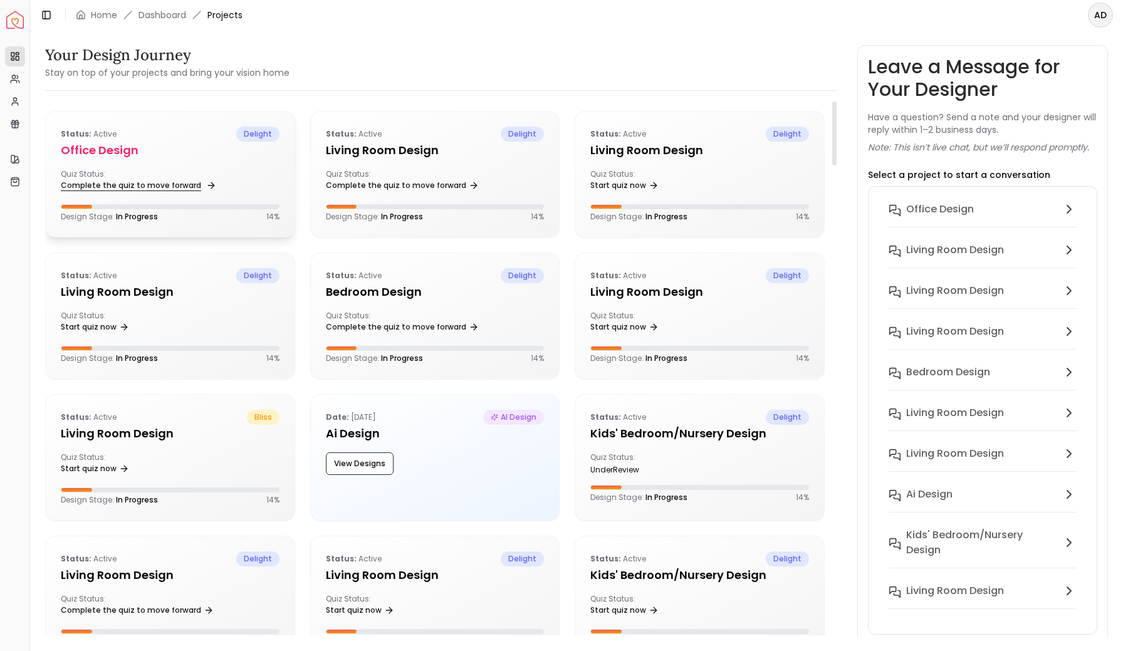
click at [107, 183] on link "Complete the quiz to move forward" at bounding box center [137, 186] width 153 height 18
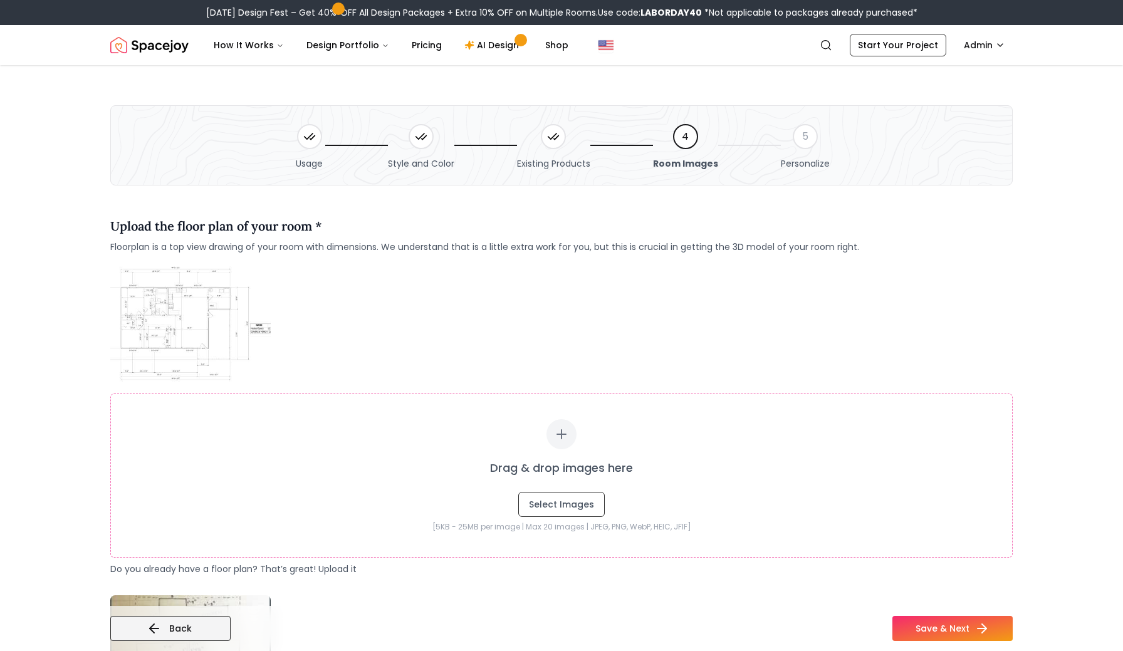
click at [177, 626] on button "Back" at bounding box center [170, 628] width 120 height 25
